Goal: Task Accomplishment & Management: Manage account settings

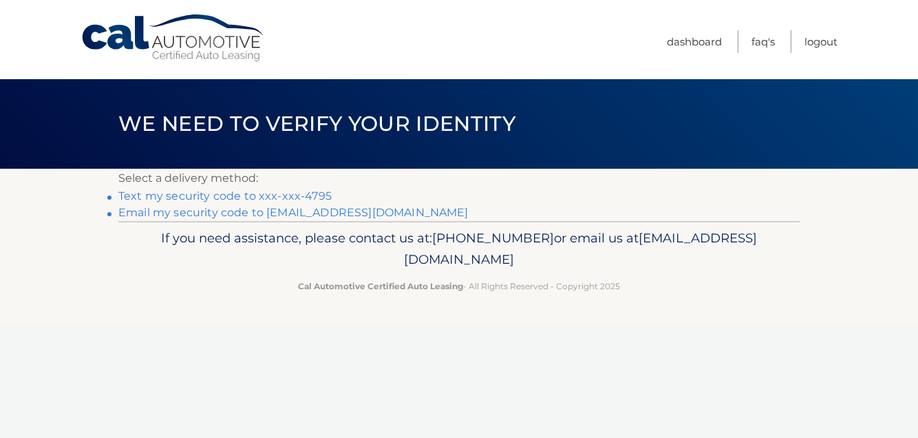
click at [198, 198] on link "Text my security code to xxx-xxx-4795" at bounding box center [224, 195] width 213 height 13
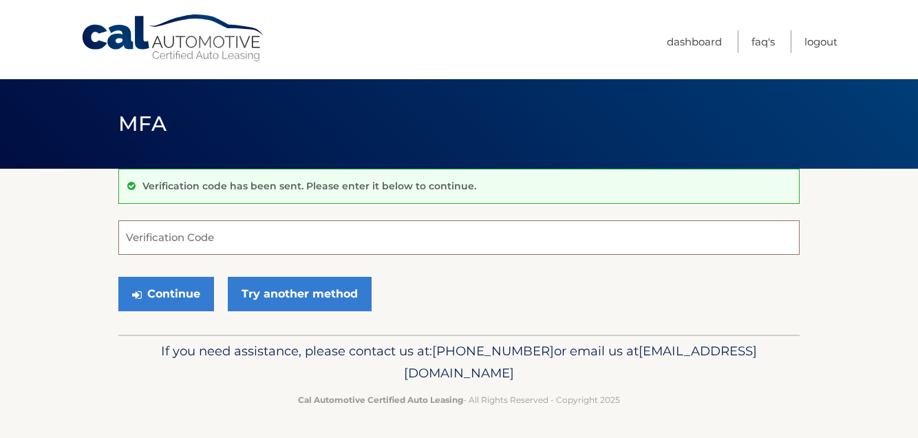
click at [215, 231] on input "Verification Code" at bounding box center [458, 237] width 681 height 34
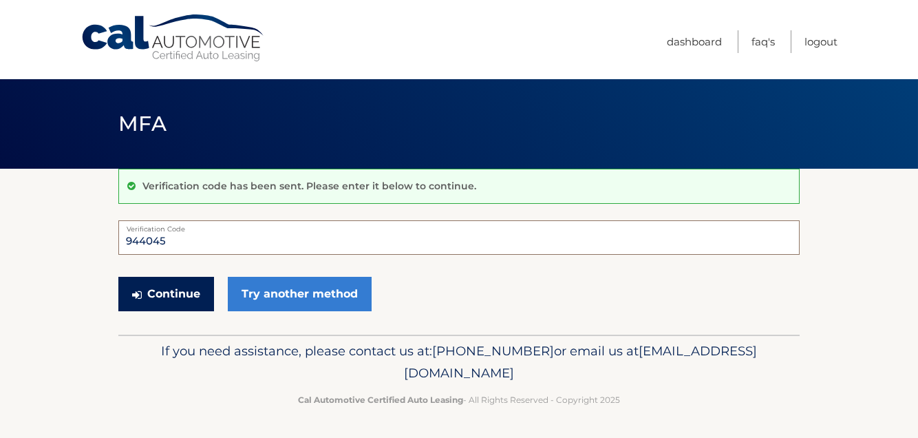
type input "944045"
click at [184, 289] on button "Continue" at bounding box center [166, 294] width 96 height 34
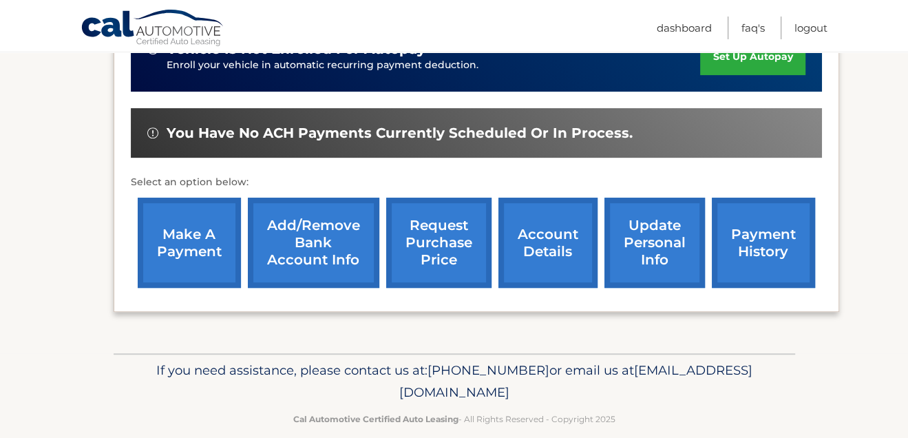
scroll to position [394, 0]
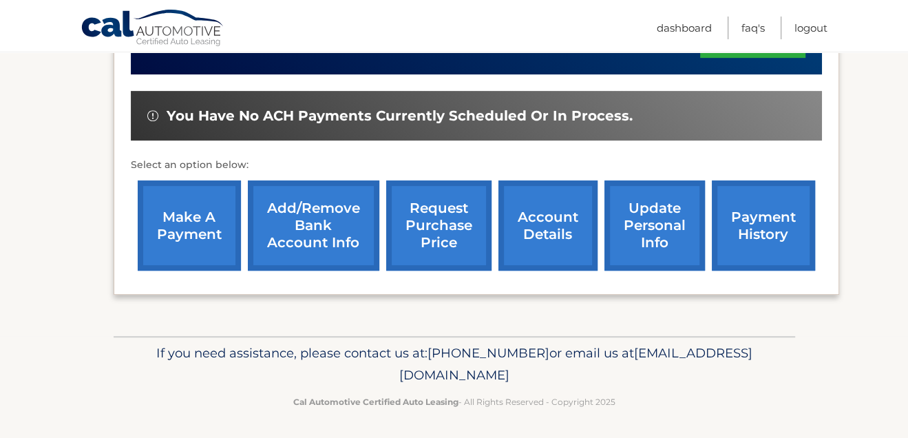
click at [202, 215] on link "make a payment" at bounding box center [189, 225] width 103 height 90
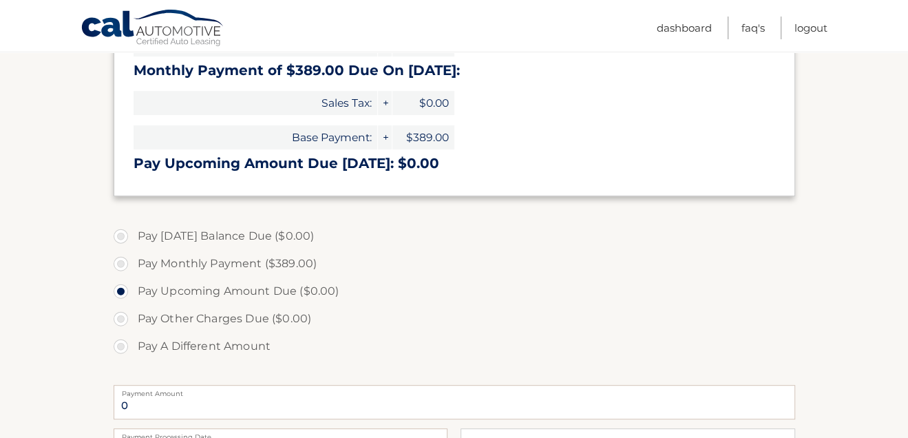
scroll to position [342, 0]
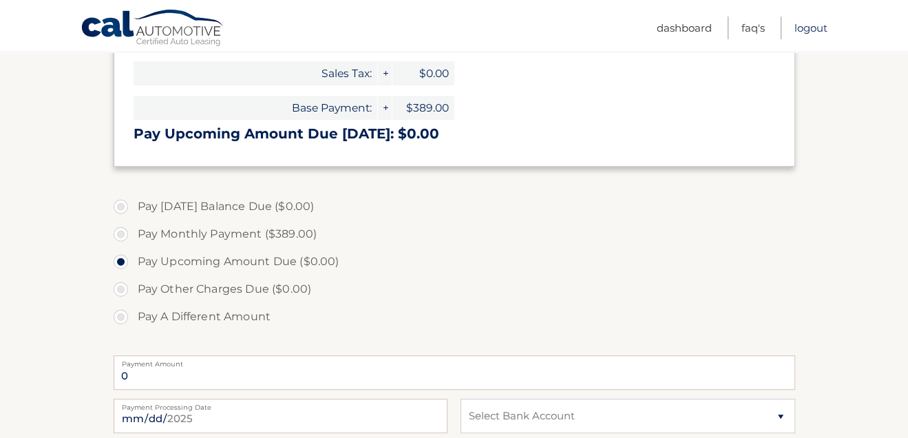
click at [815, 30] on link "Logout" at bounding box center [810, 28] width 33 height 23
